Goal: Browse casually

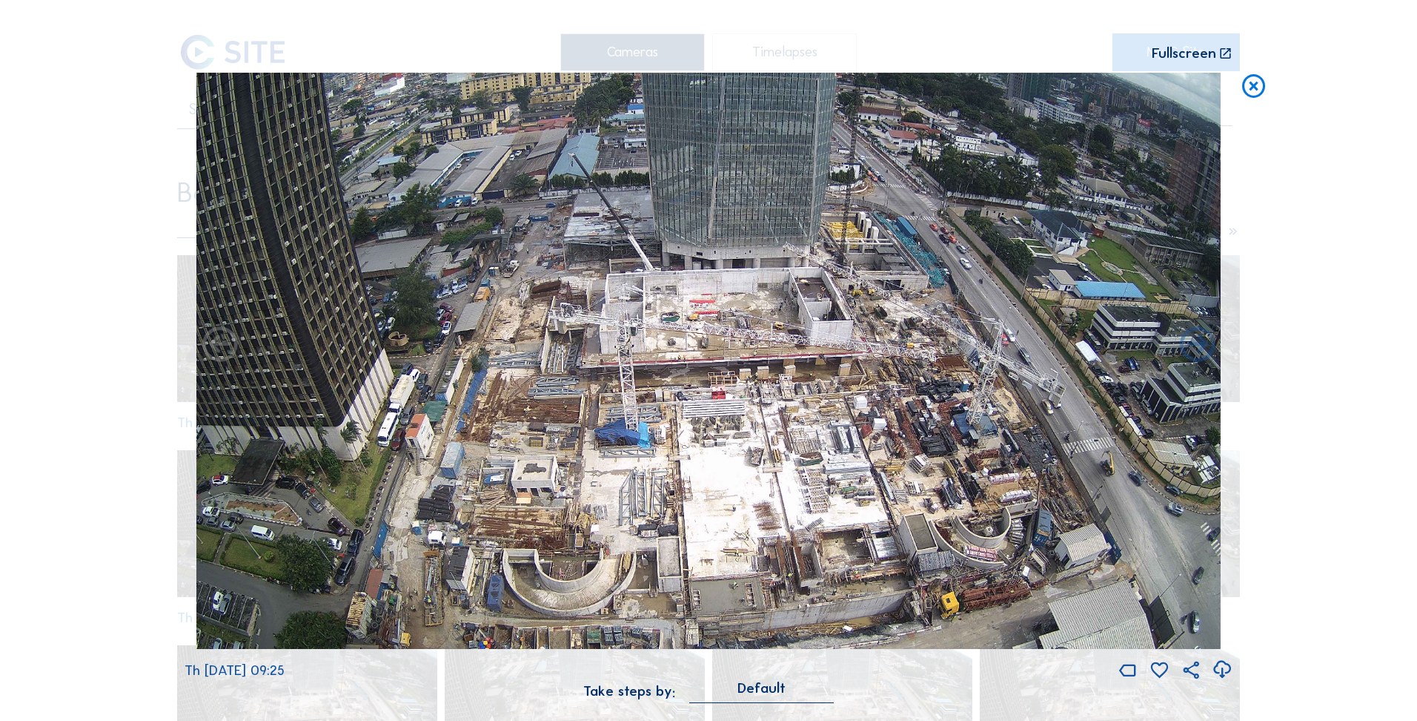
click at [1253, 76] on icon at bounding box center [1254, 87] width 28 height 29
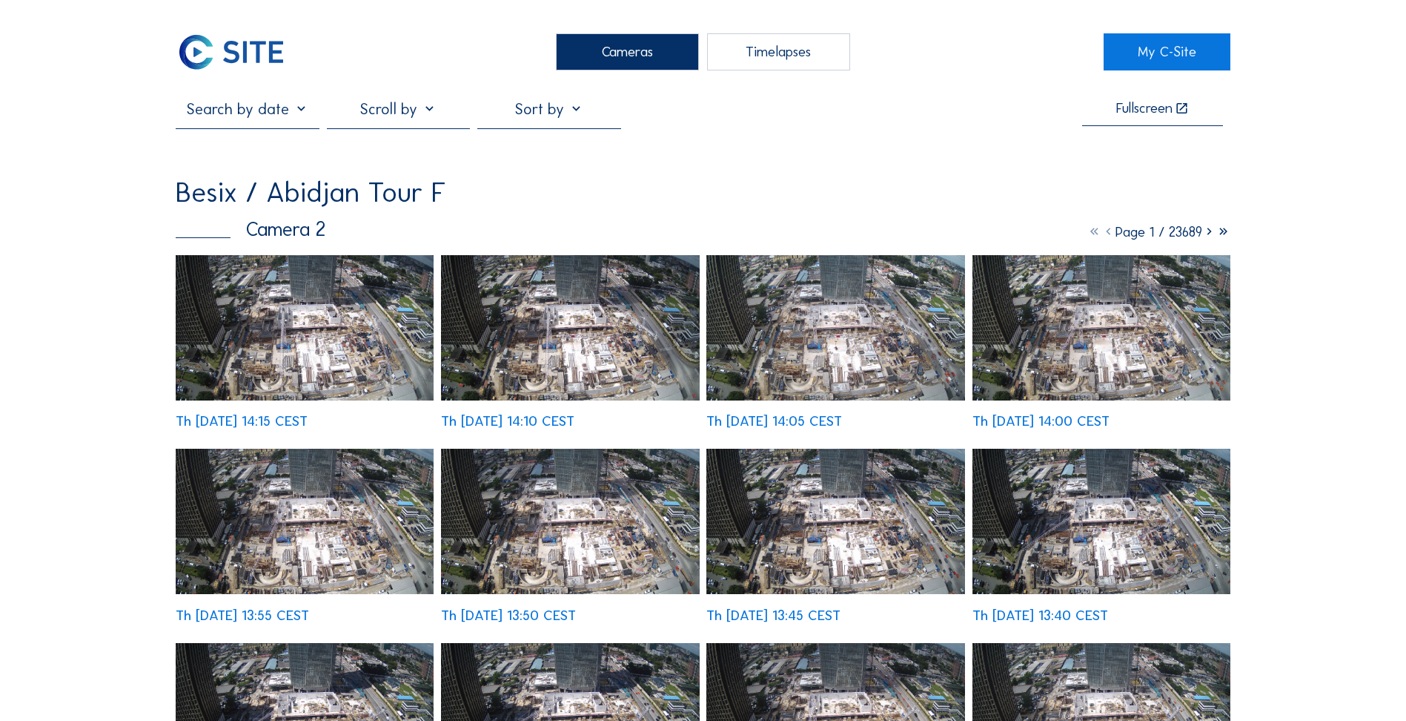
click at [301, 343] on img at bounding box center [305, 327] width 258 height 145
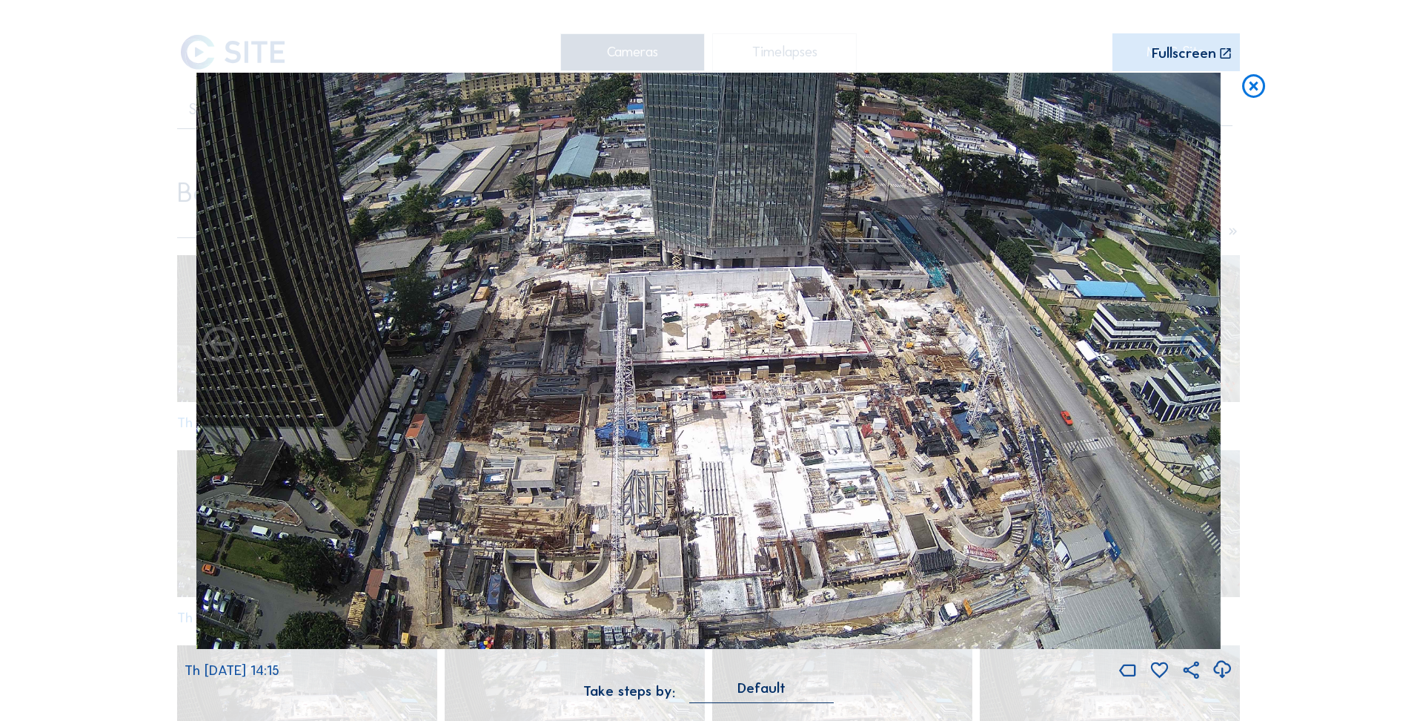
click at [1222, 664] on icon at bounding box center [1222, 670] width 21 height 26
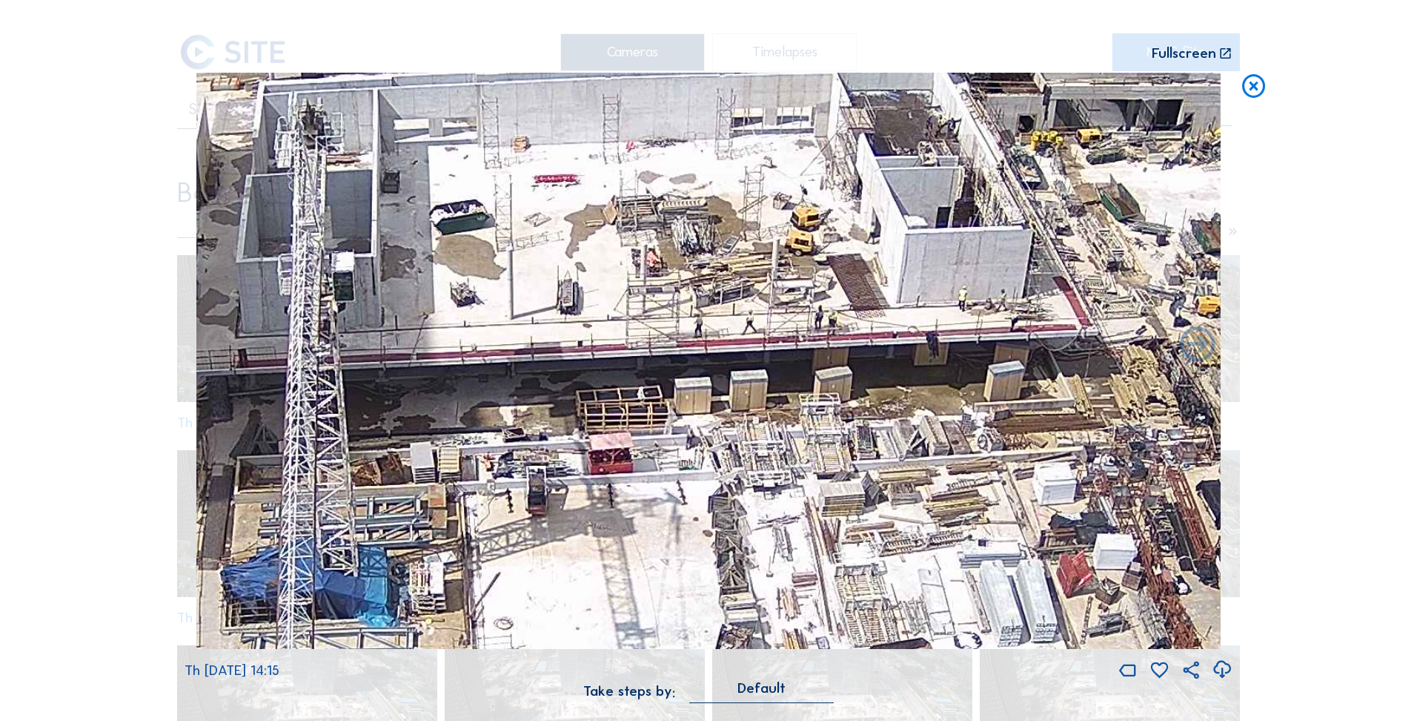
drag, startPoint x: 729, startPoint y: 439, endPoint x: 744, endPoint y: 380, distance: 61.3
click at [744, 380] on img at bounding box center [708, 361] width 1024 height 577
